Goal: Transaction & Acquisition: Purchase product/service

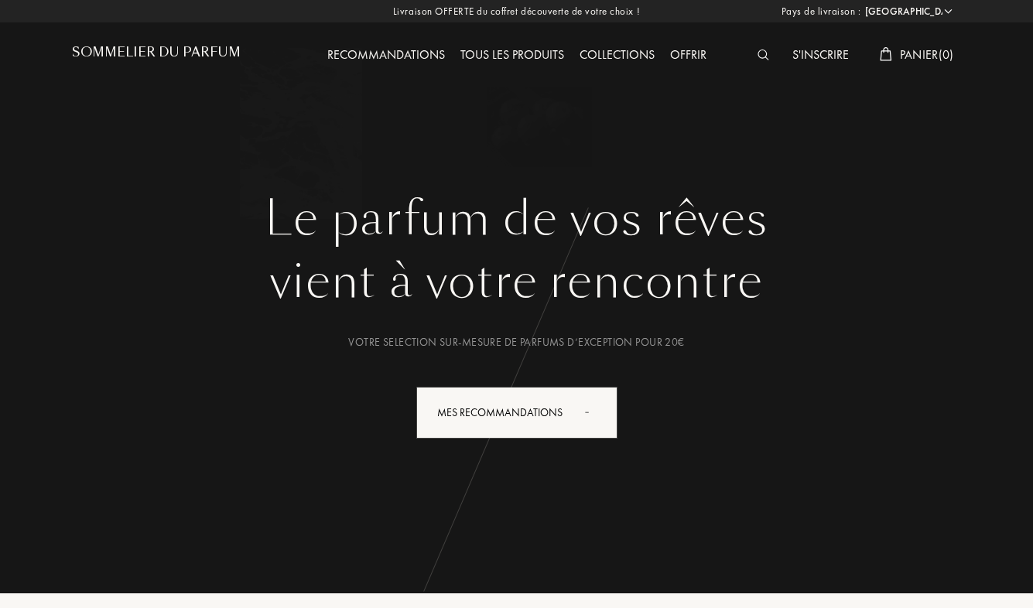
select select "FR"
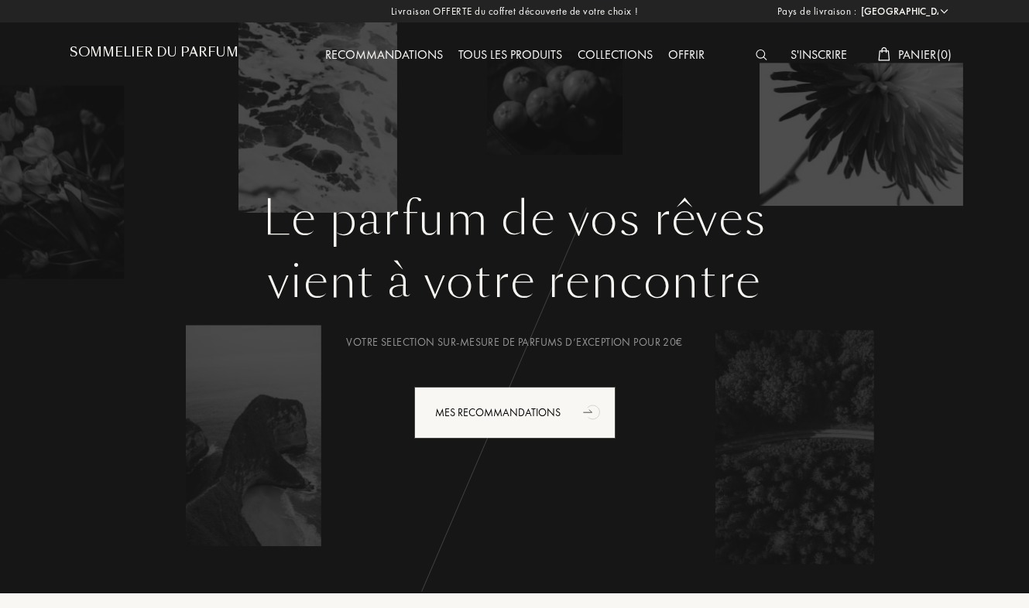
click at [758, 56] on img at bounding box center [761, 55] width 12 height 11
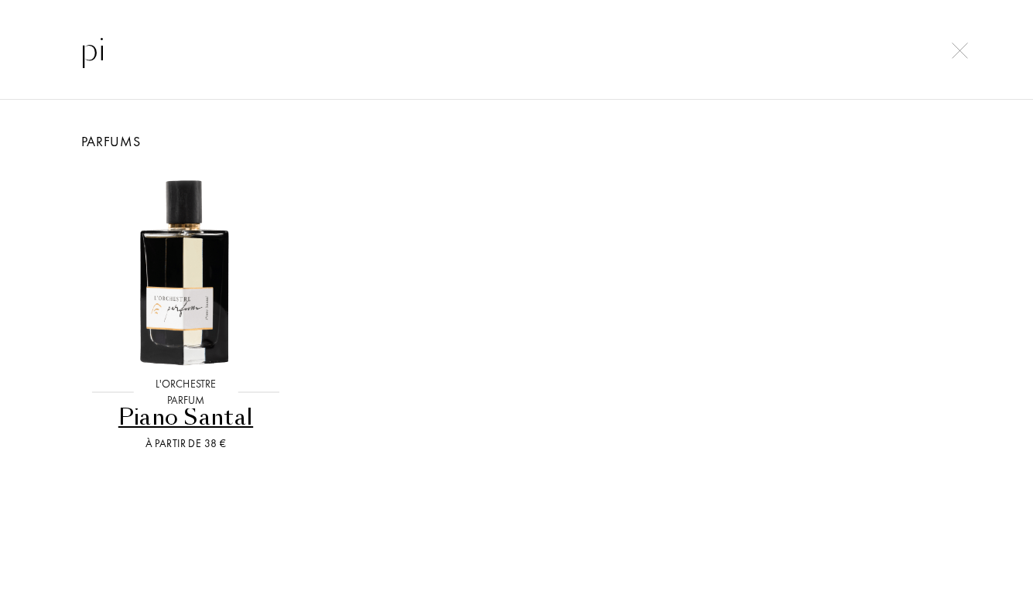
type input "p"
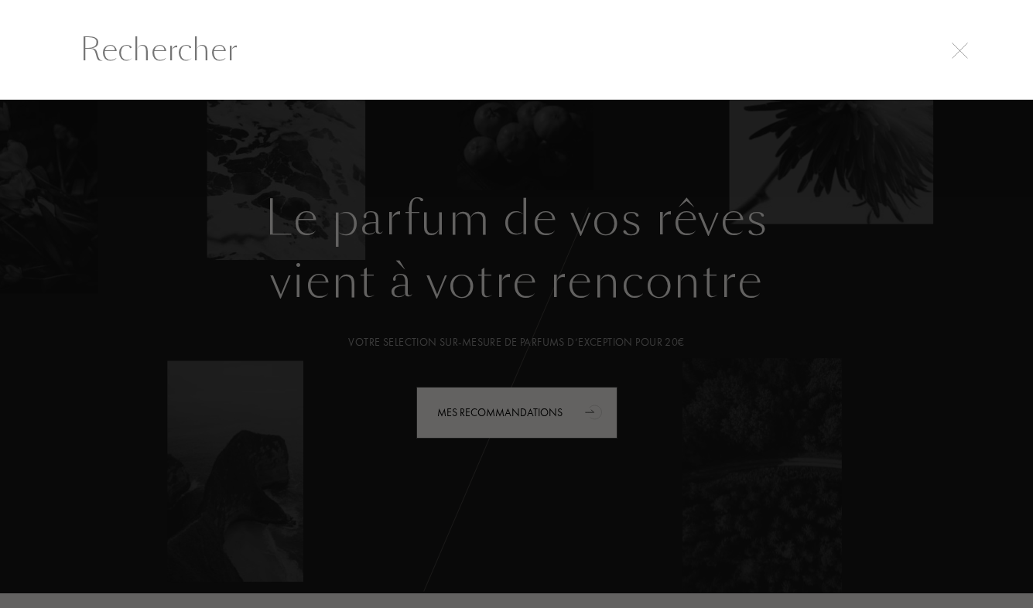
click at [306, 467] on div at bounding box center [516, 354] width 1033 height 509
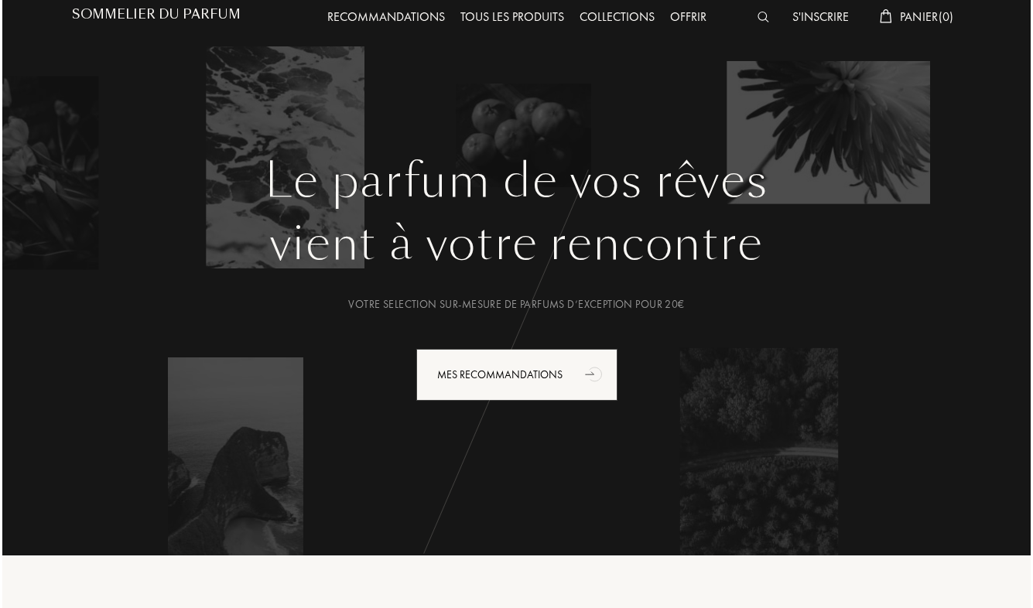
scroll to position [0, 0]
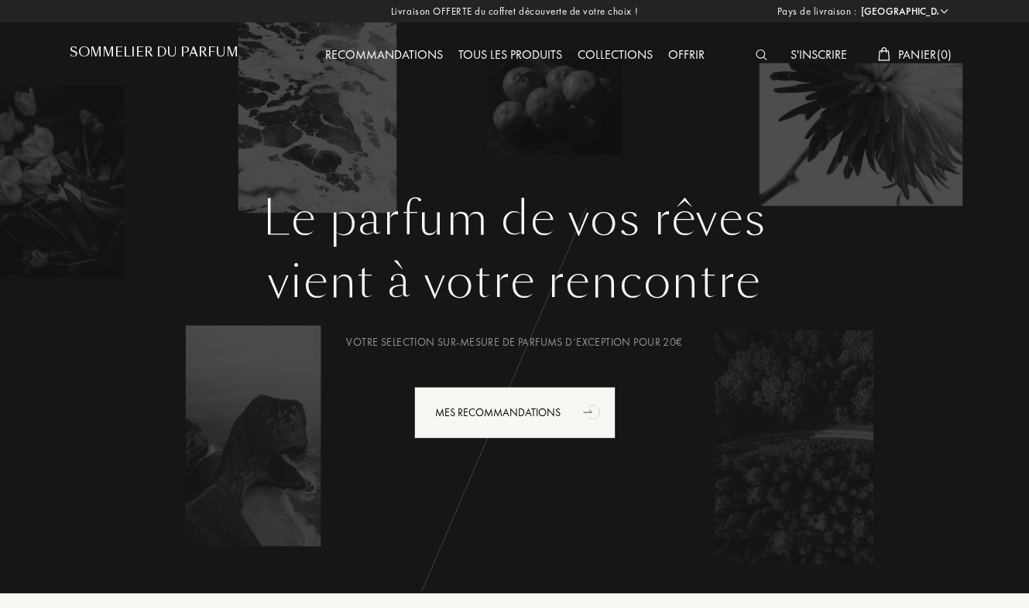
click at [761, 58] on img at bounding box center [761, 55] width 12 height 11
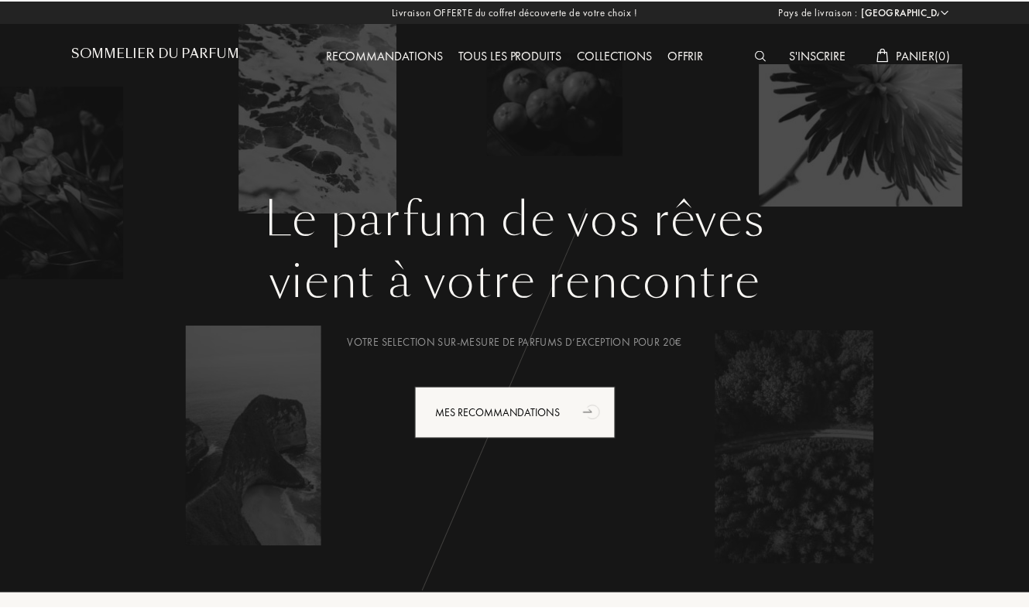
scroll to position [1, 0]
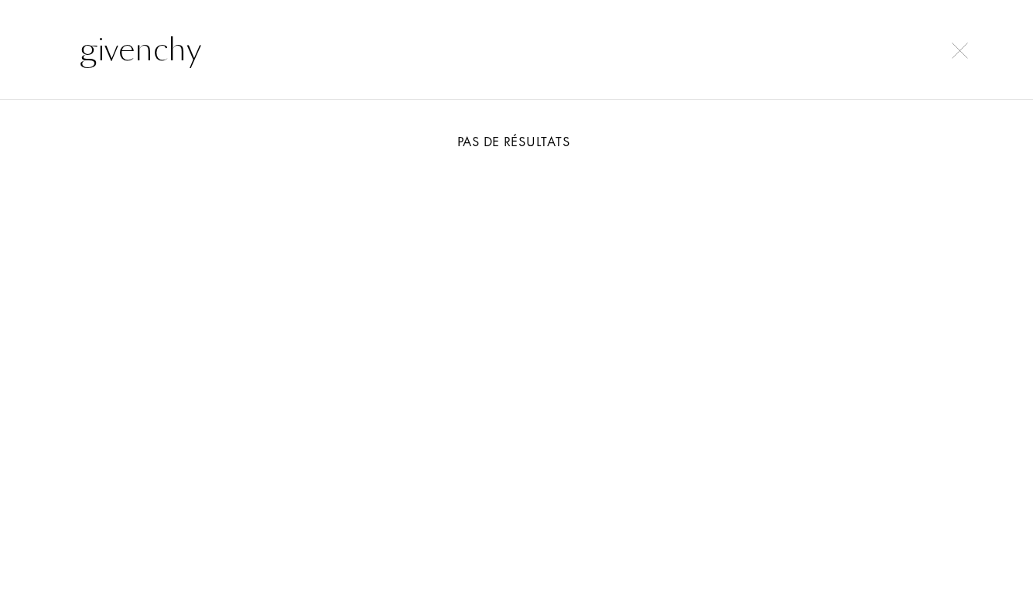
type input "givenchy"
click at [964, 46] on img at bounding box center [960, 51] width 16 height 16
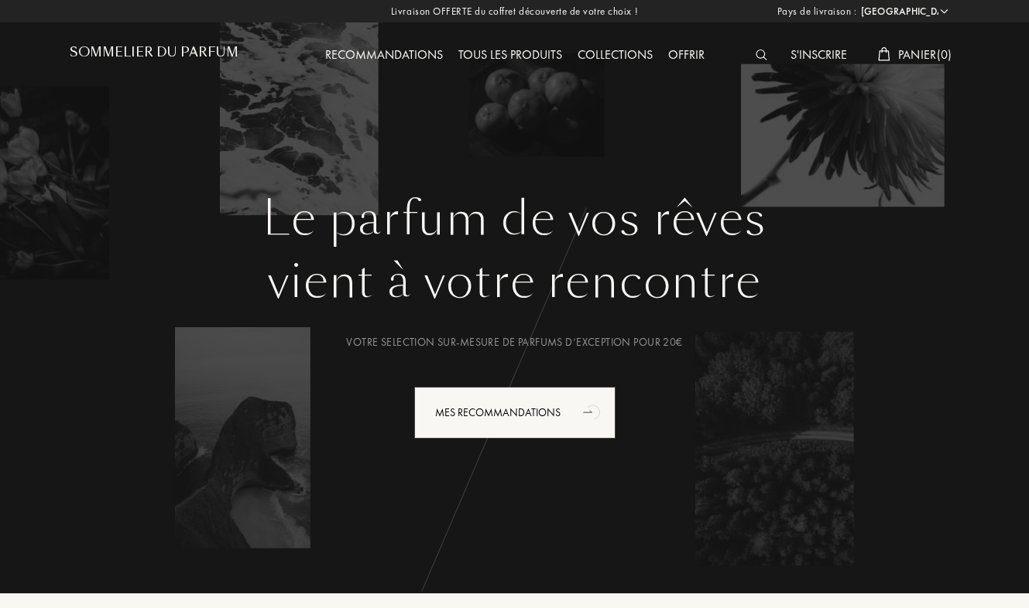
click at [514, 60] on div "Tous les produits" at bounding box center [509, 56] width 119 height 20
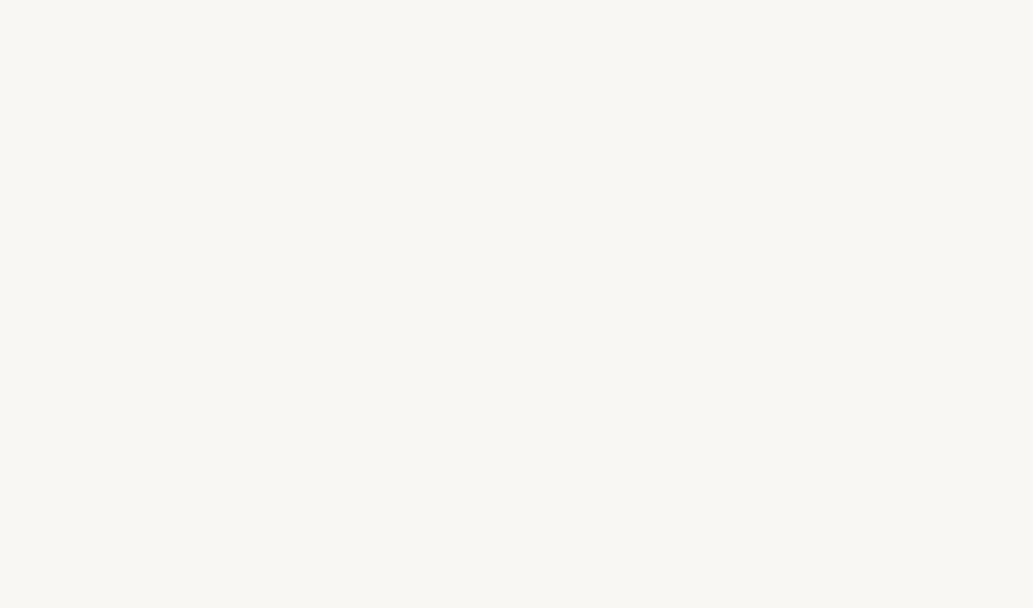
select select "FR"
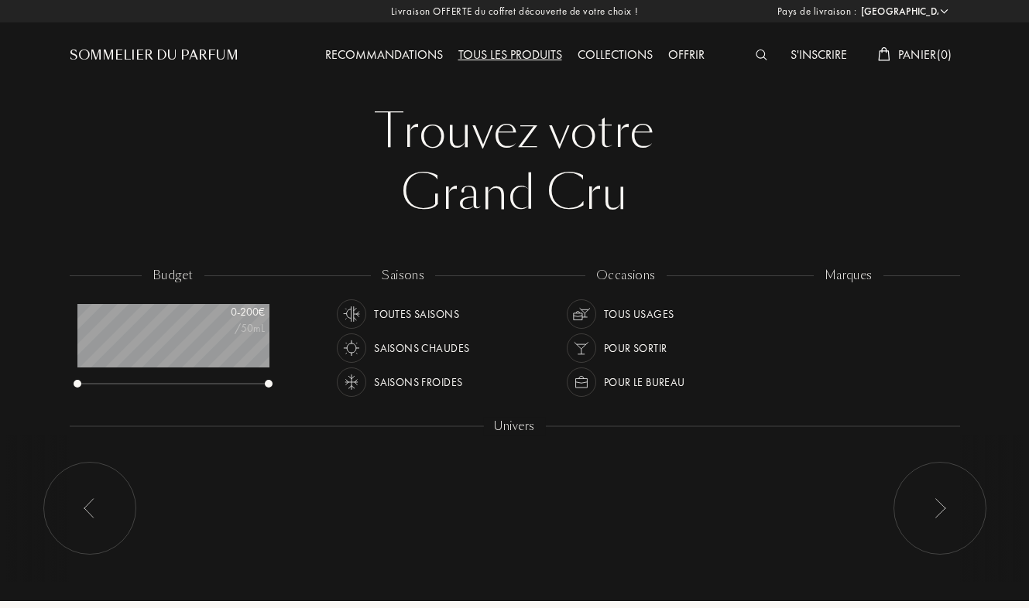
scroll to position [77, 191]
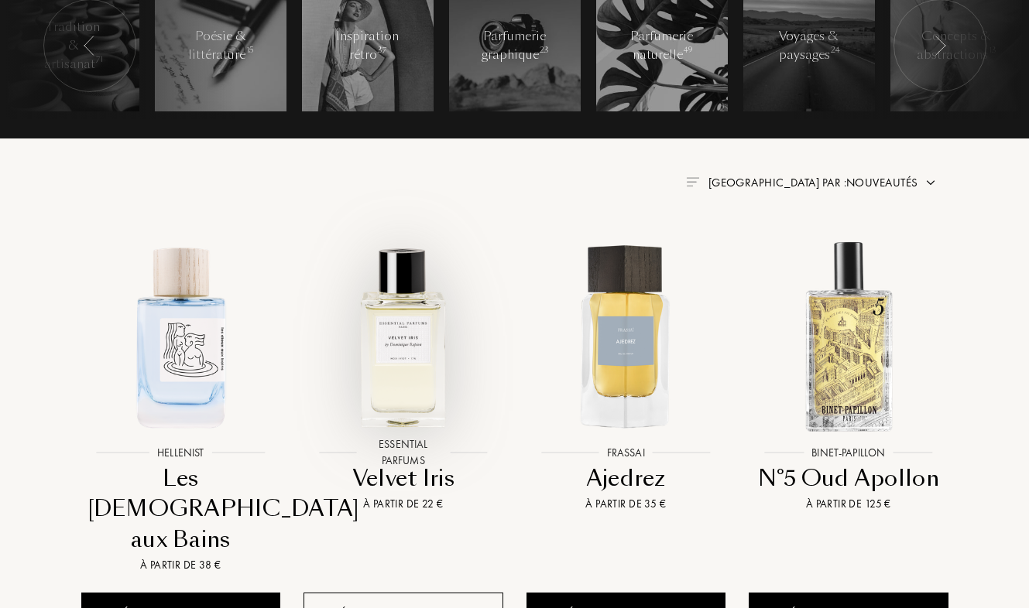
scroll to position [9, 0]
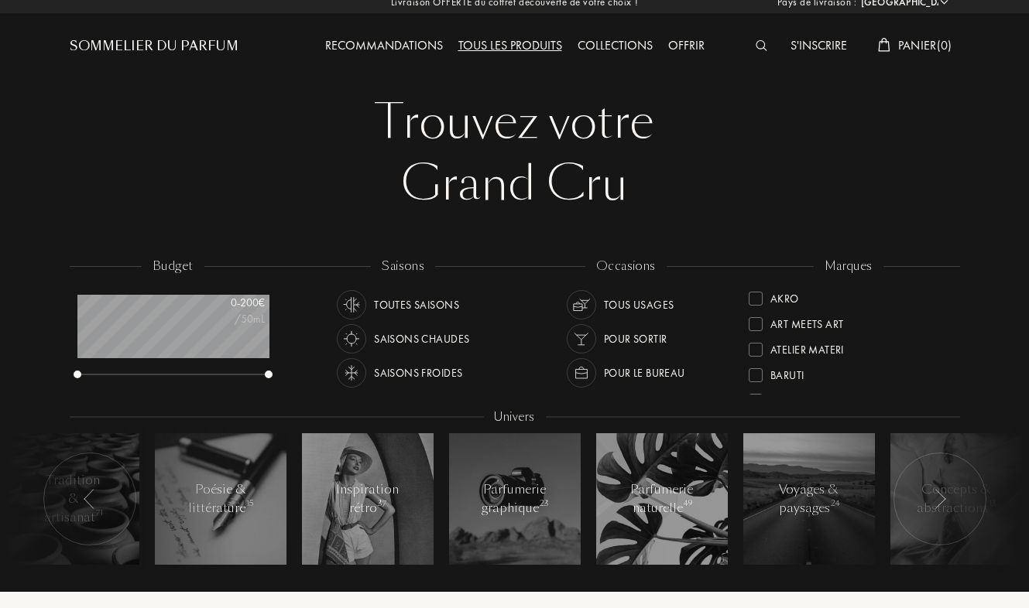
click at [758, 51] on img at bounding box center [761, 45] width 12 height 11
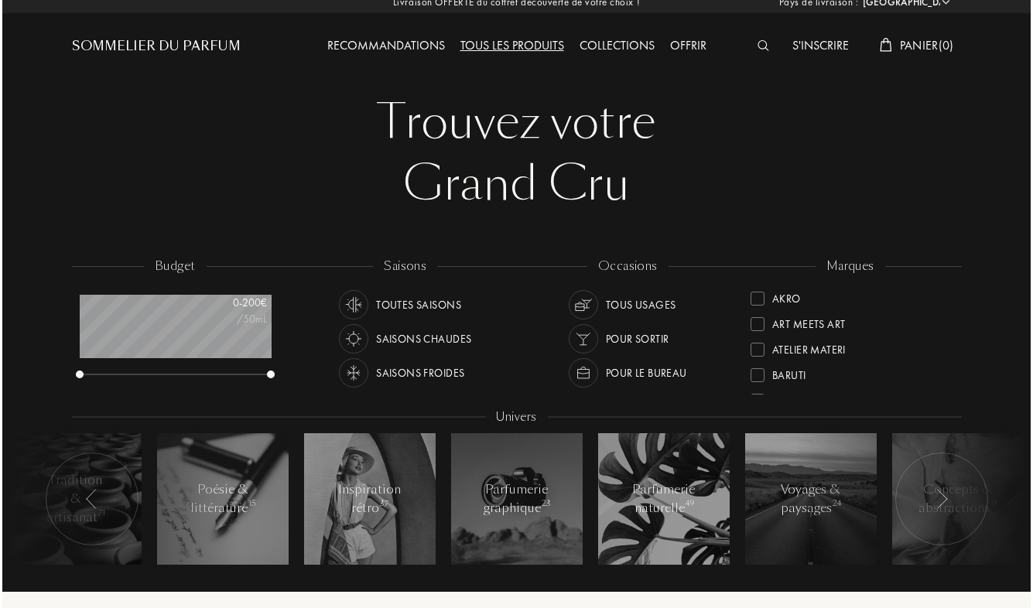
scroll to position [1, 0]
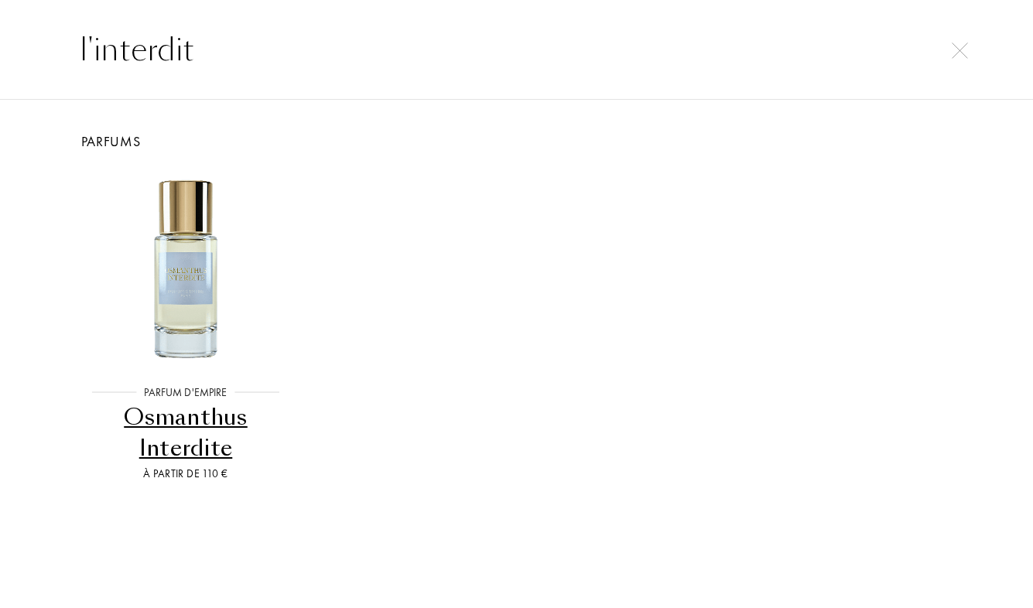
type input "l'interdit"
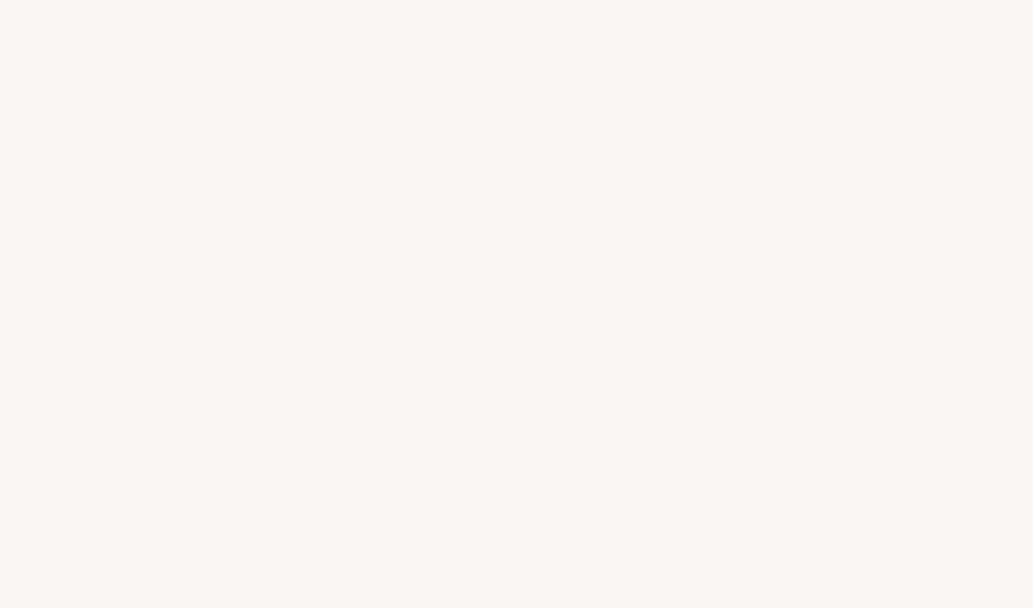
select select "FR"
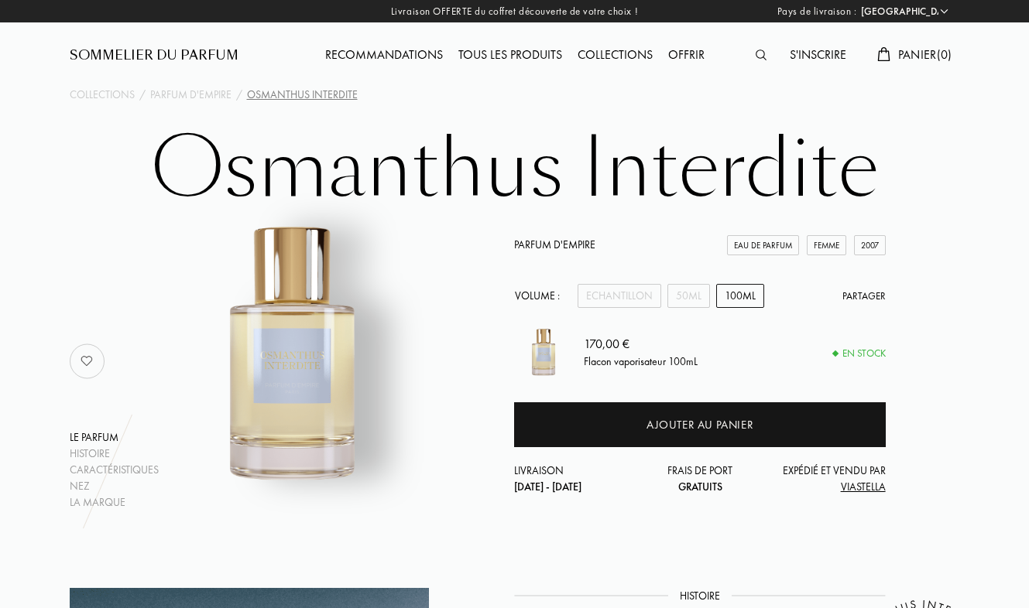
click at [161, 53] on div "Sommelier du Parfum" at bounding box center [154, 55] width 169 height 19
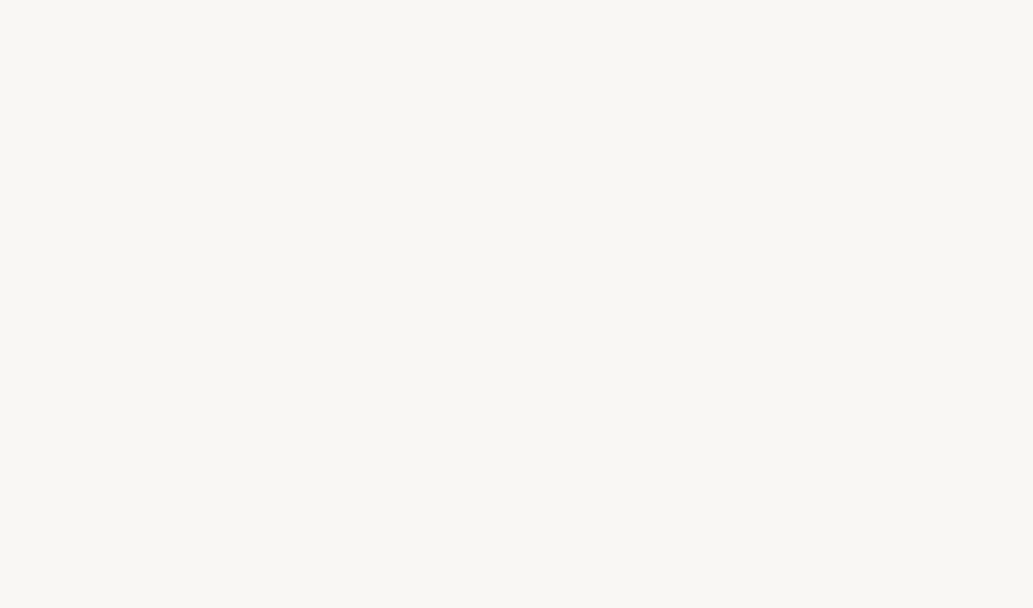
select select "FR"
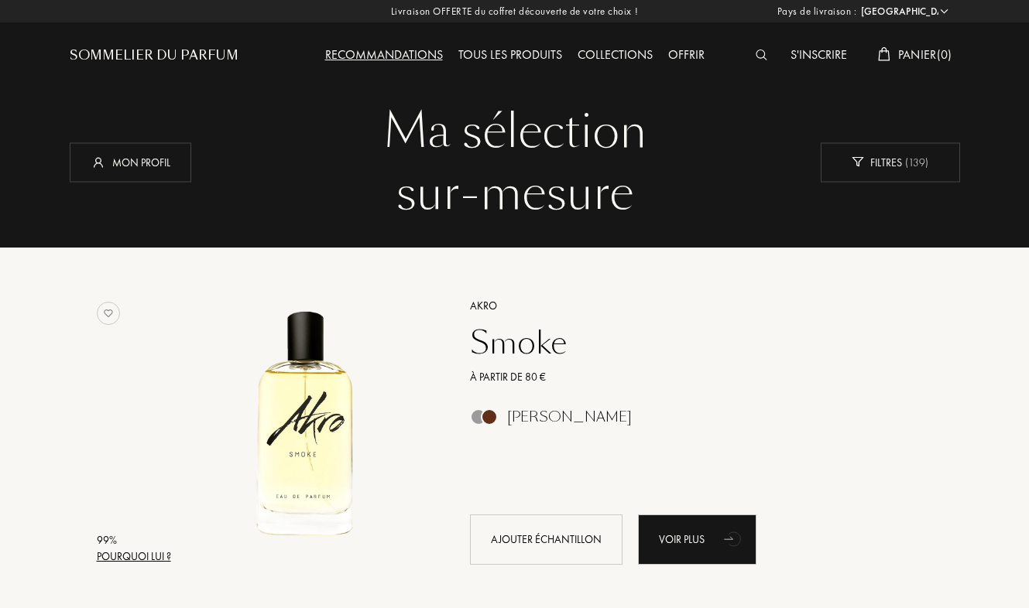
click at [761, 57] on img at bounding box center [761, 55] width 12 height 11
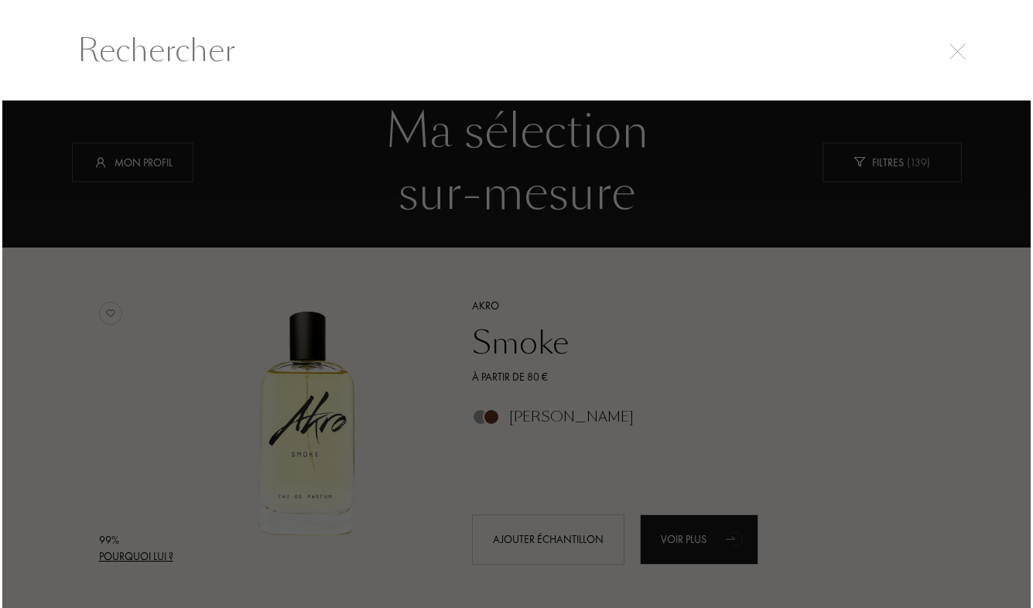
scroll to position [1, 0]
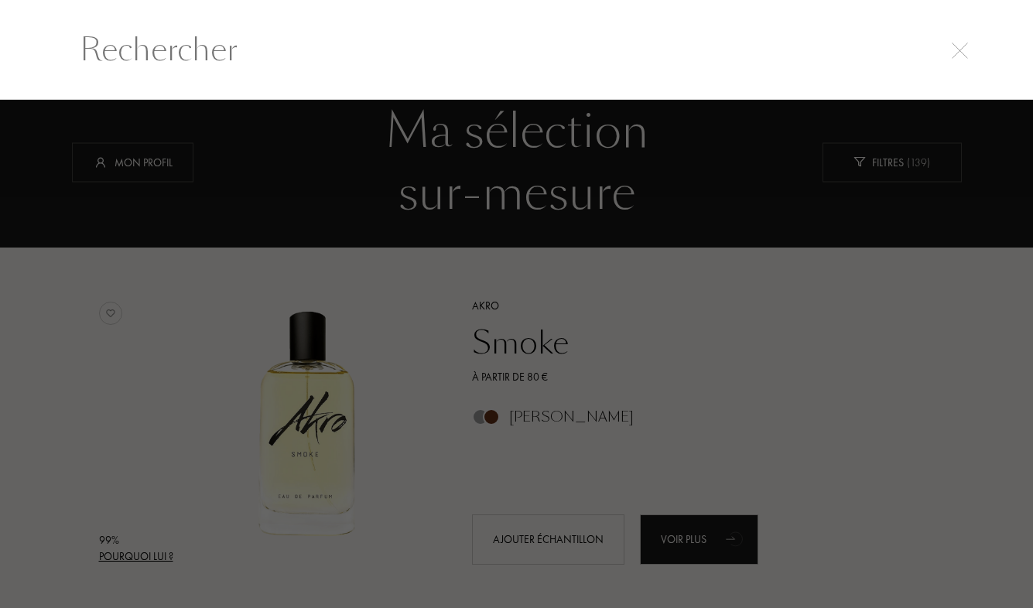
type input "s"
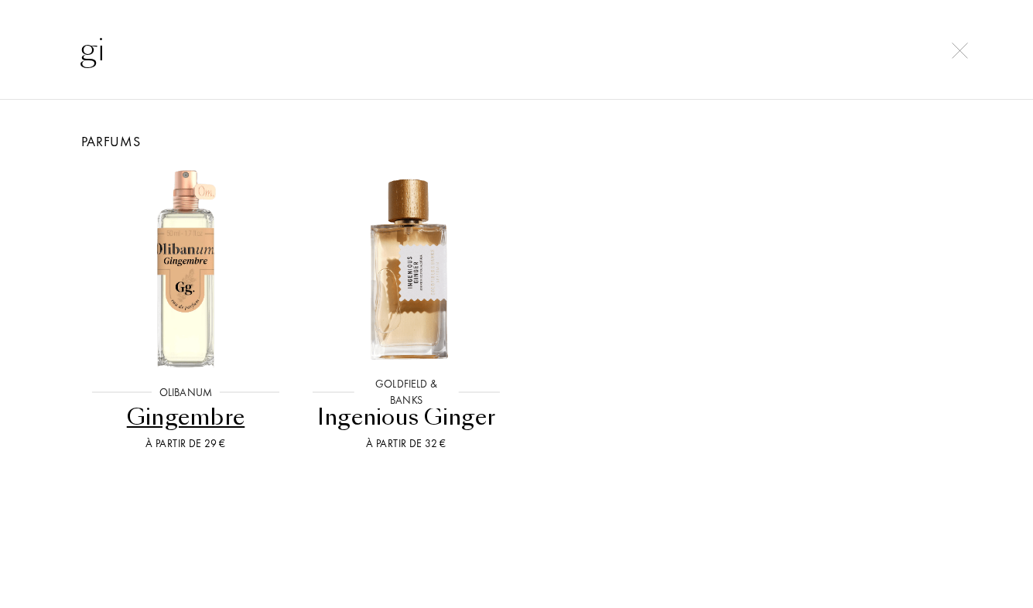
type input "g"
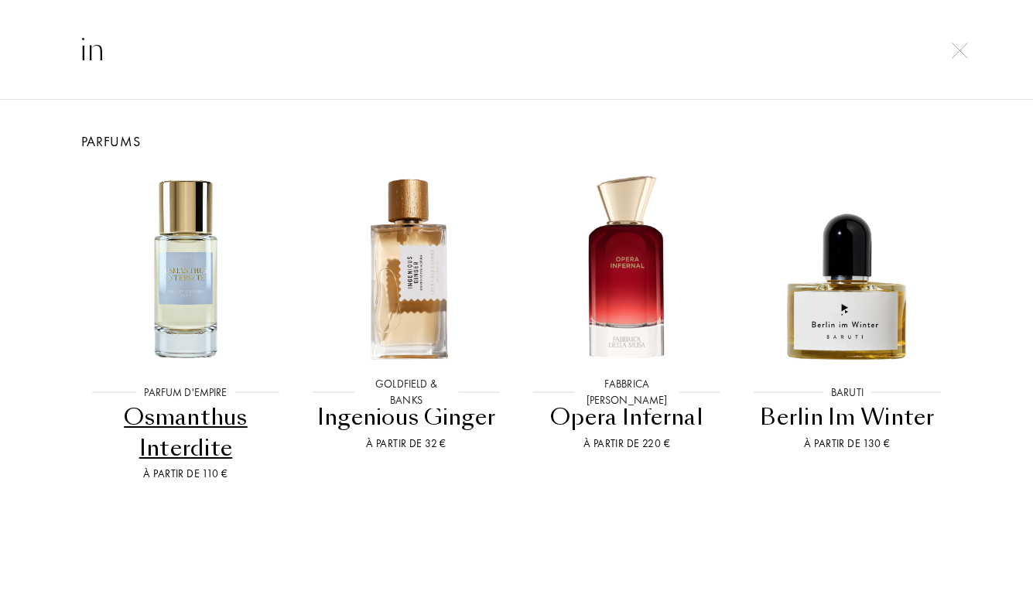
type input "i"
